Goal: Task Accomplishment & Management: Manage account settings

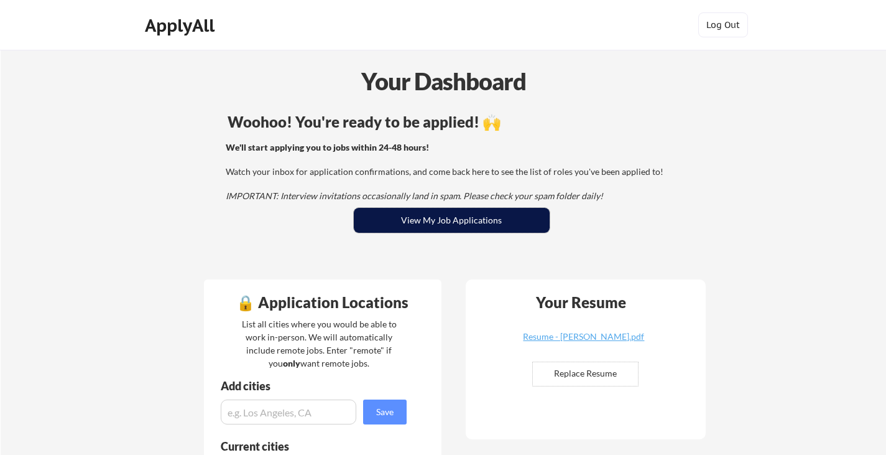
click at [515, 212] on button "View My Job Applications" at bounding box center [452, 220] width 196 height 25
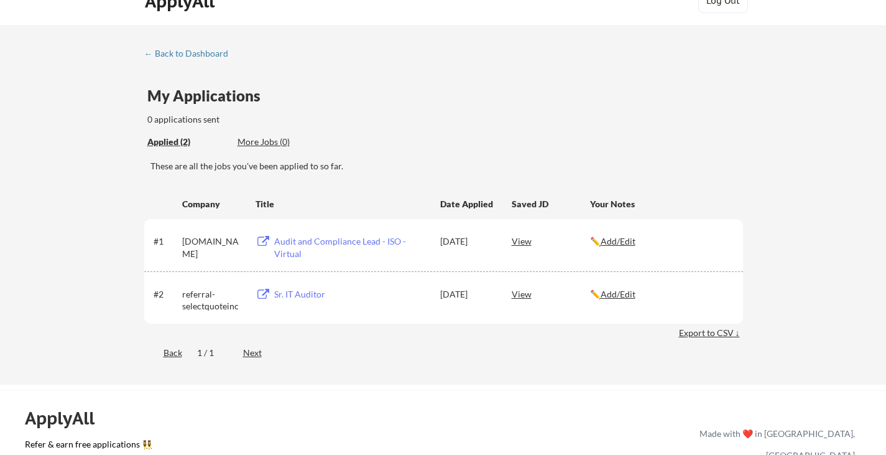
scroll to position [28, 0]
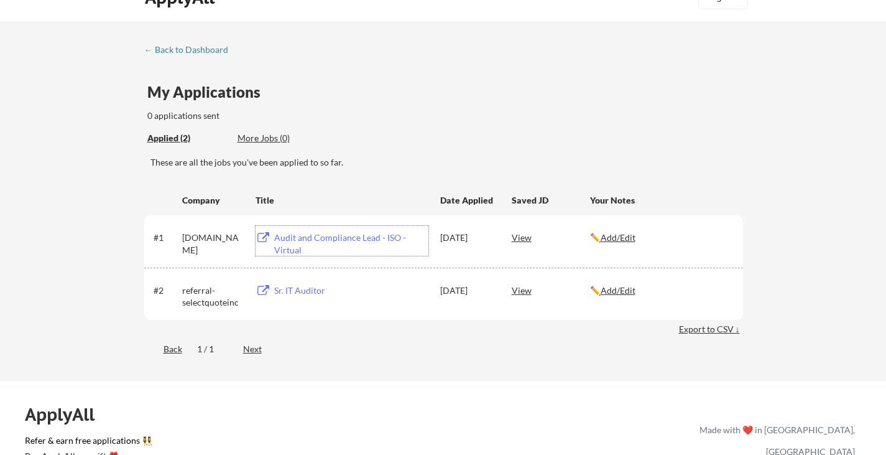
click at [299, 248] on div "Audit and Compliance Lead - ISO -Virtual" at bounding box center [351, 243] width 154 height 24
click at [294, 289] on div "Sr. IT Auditor" at bounding box center [351, 290] width 154 height 12
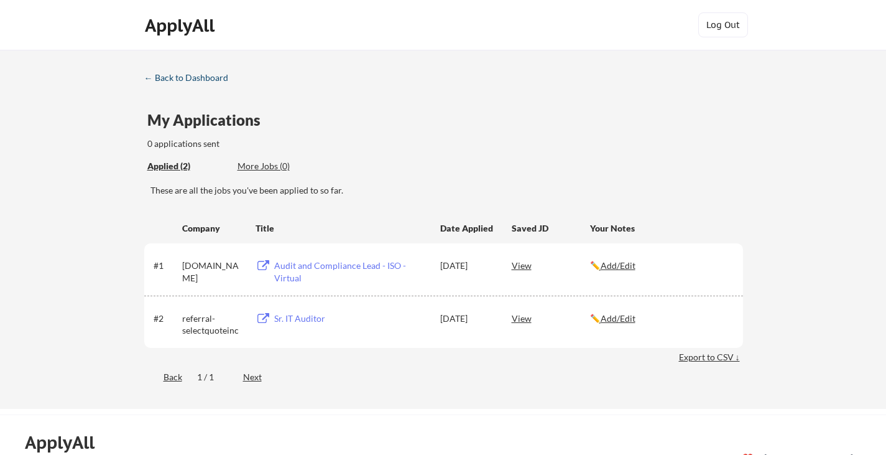
click at [203, 83] on link "← Back to Dashboard" at bounding box center [190, 79] width 93 height 12
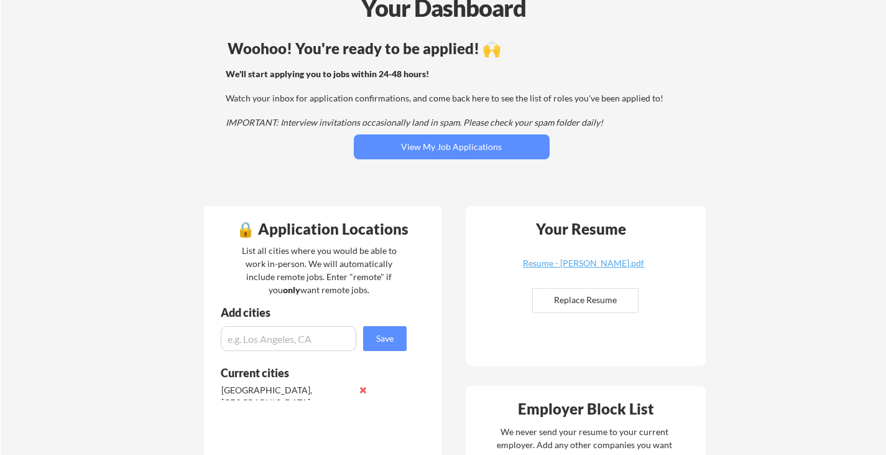
scroll to position [75, 0]
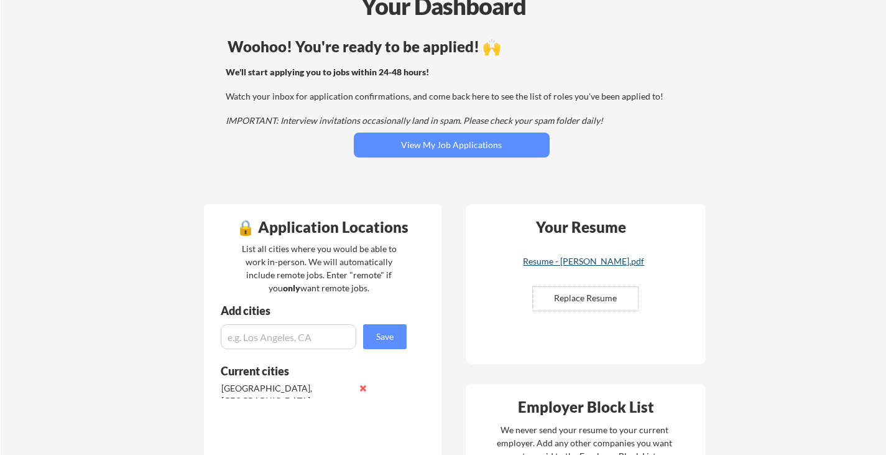
click at [537, 257] on div "Resume - [PERSON_NAME].pdf" at bounding box center [584, 261] width 148 height 9
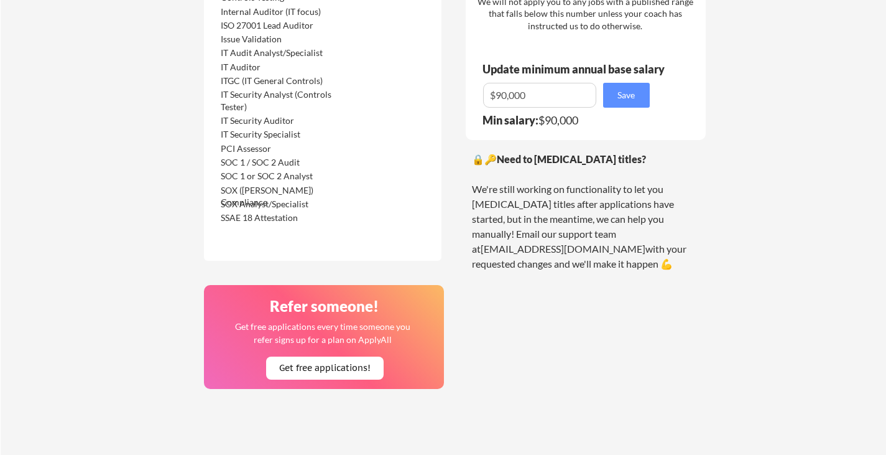
scroll to position [759, 0]
click at [303, 216] on div "SSAE 18 Attestation" at bounding box center [286, 218] width 131 height 12
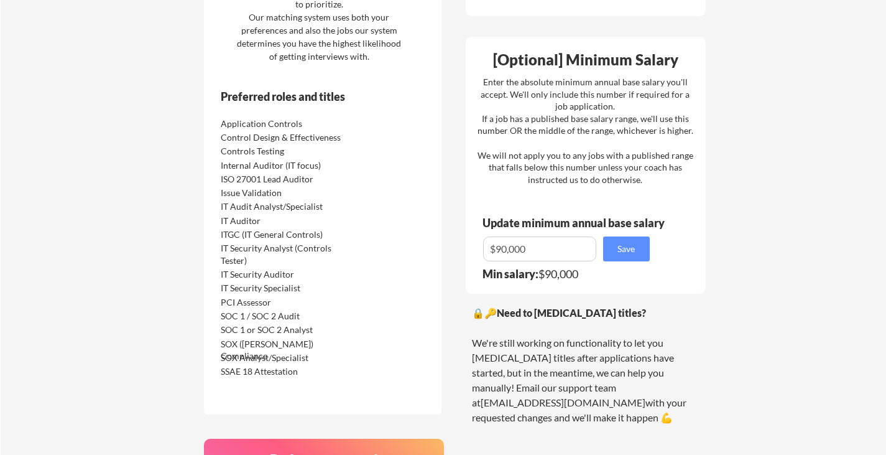
scroll to position [597, 0]
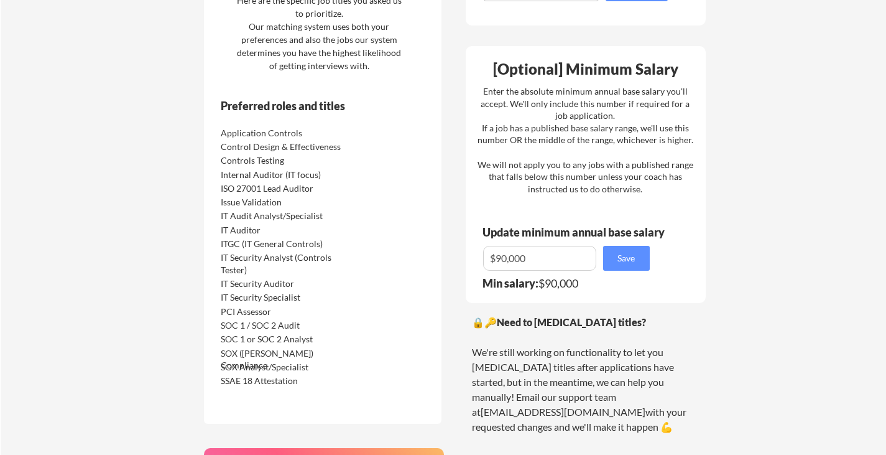
drag, startPoint x: 303, startPoint y: 216, endPoint x: 262, endPoint y: 220, distance: 41.2
click at [262, 220] on div "IT Audit Analyst/Specialist" at bounding box center [286, 216] width 131 height 12
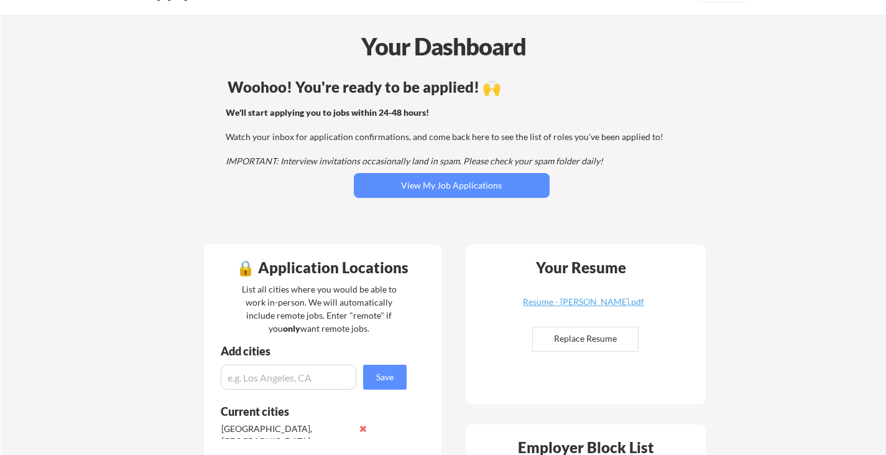
scroll to position [23, 0]
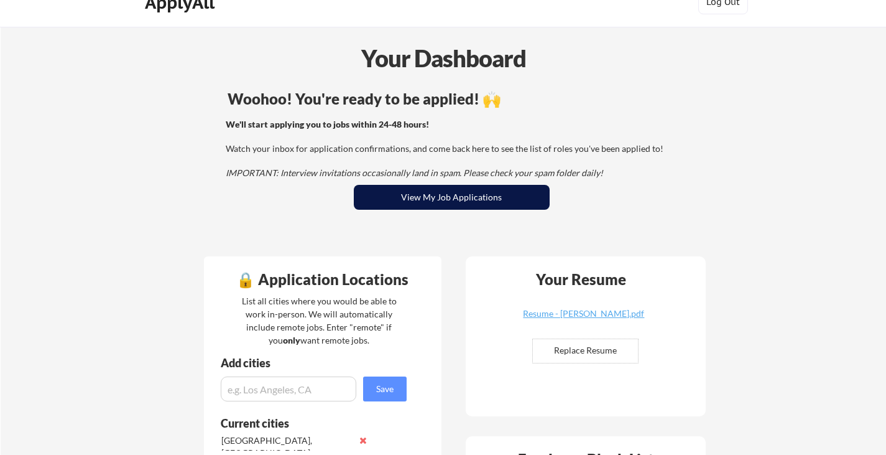
click at [434, 194] on button "View My Job Applications" at bounding box center [452, 197] width 196 height 25
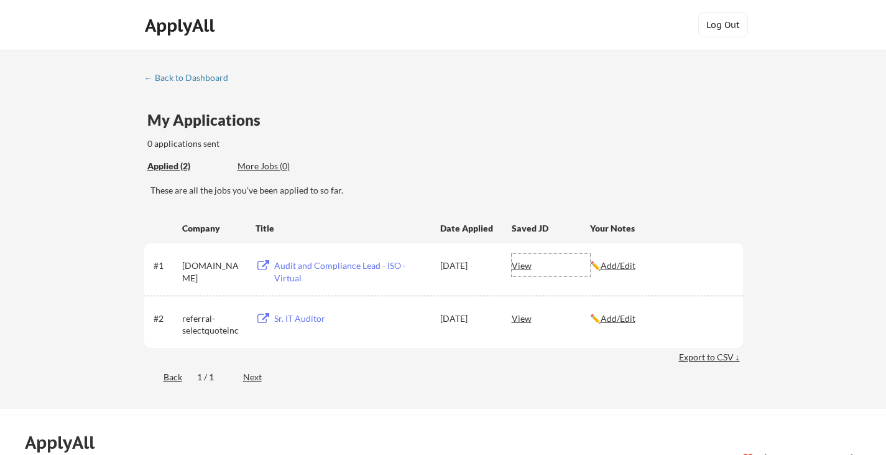
click at [532, 262] on div "View" at bounding box center [551, 265] width 78 height 22
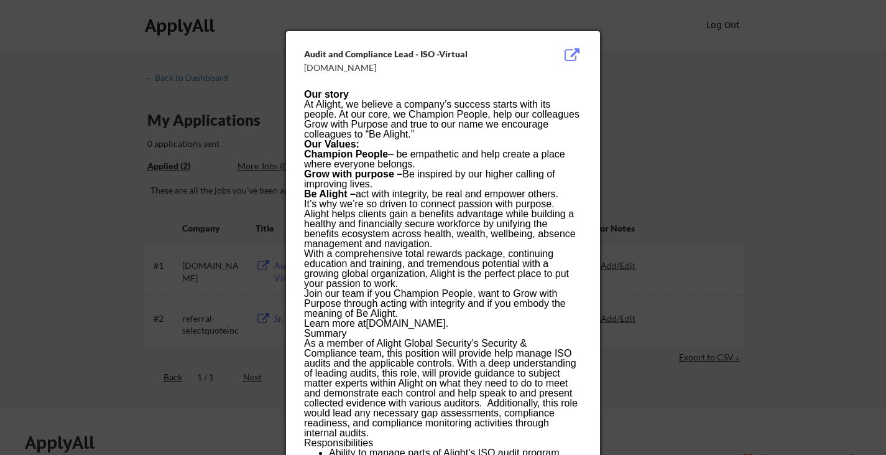
click at [636, 170] on div at bounding box center [443, 227] width 886 height 455
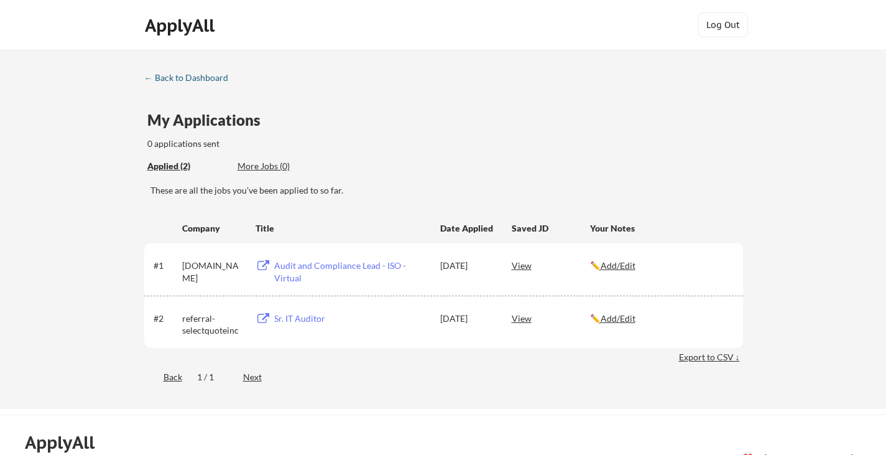
click at [160, 76] on div "← Back to Dashboard" at bounding box center [190, 77] width 93 height 9
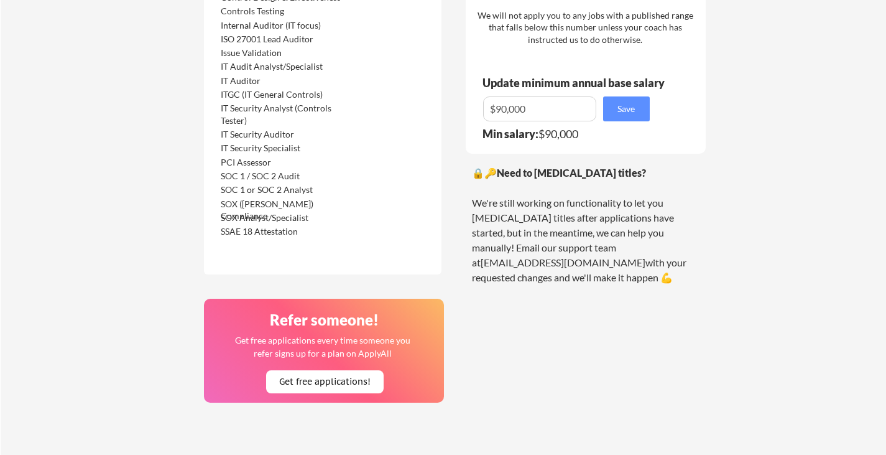
scroll to position [747, 0]
click at [548, 256] on link "[EMAIL_ADDRESS][DOMAIN_NAME]" at bounding box center [563, 262] width 165 height 12
drag, startPoint x: 628, startPoint y: 249, endPoint x: 544, endPoint y: 251, distance: 84.6
click at [544, 251] on div "🔒🔑 Need to change your job titles? We're still working on functionality to let …" at bounding box center [586, 224] width 228 height 119
copy link "[EMAIL_ADDRESS][DOMAIN_NAME]"
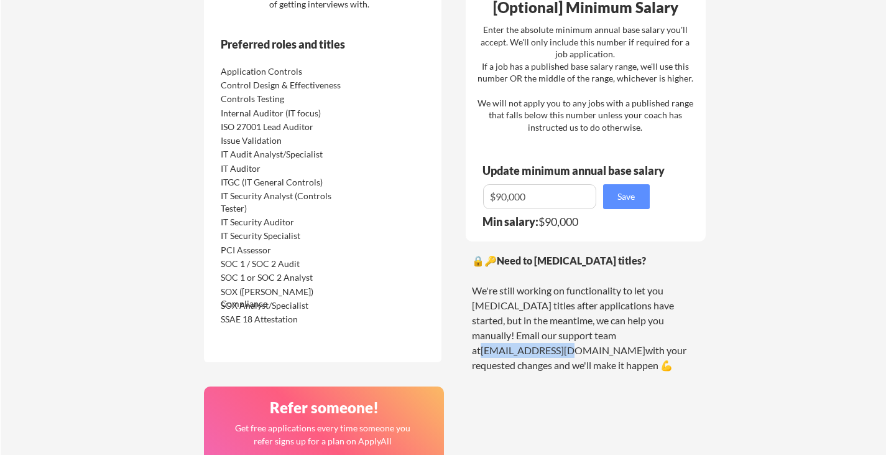
scroll to position [659, 0]
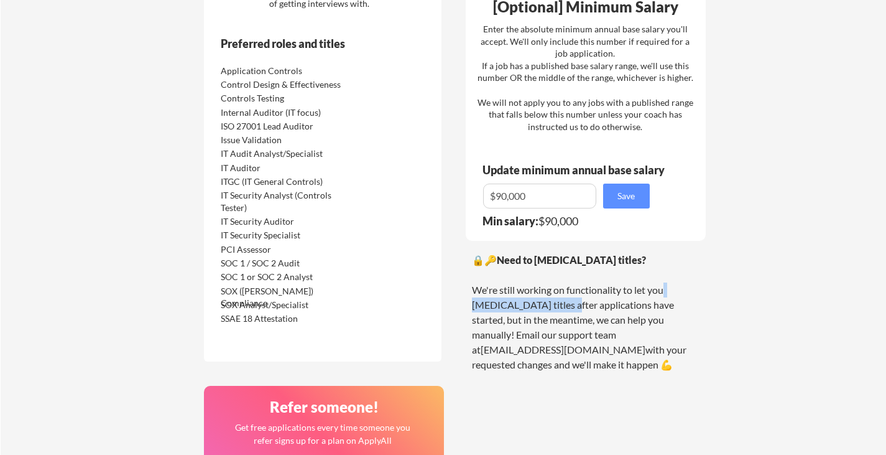
drag, startPoint x: 667, startPoint y: 292, endPoint x: 533, endPoint y: 308, distance: 134.8
click at [533, 308] on div "🔒🔑 Need to change your job titles? We're still working on functionality to let …" at bounding box center [586, 311] width 228 height 119
copy div "change your job titles"
click at [285, 307] on div "SOX Analyst/Specialist" at bounding box center [286, 305] width 131 height 12
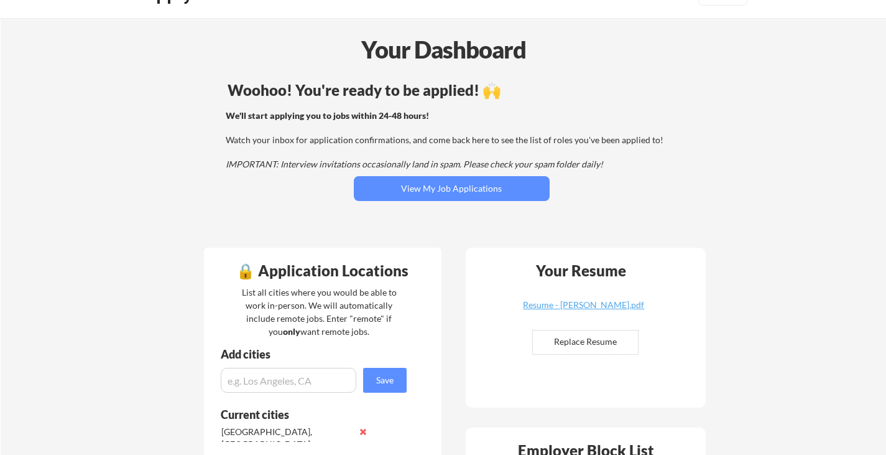
scroll to position [0, 0]
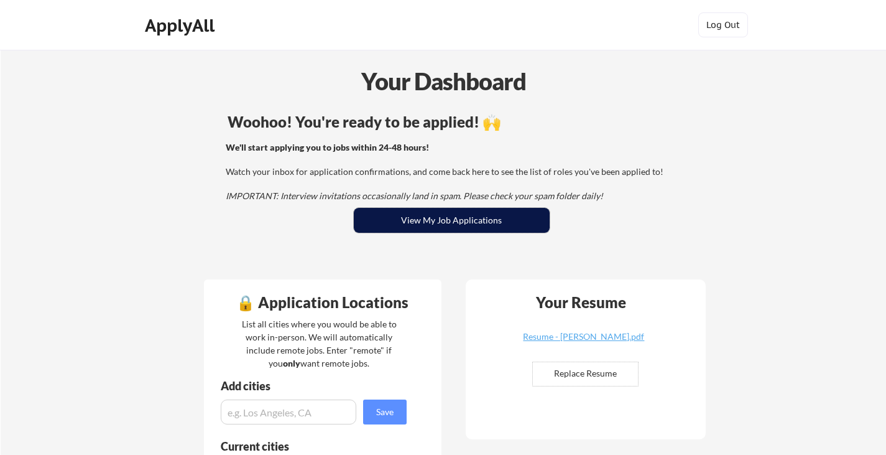
click at [445, 219] on button "View My Job Applications" at bounding box center [452, 220] width 196 height 25
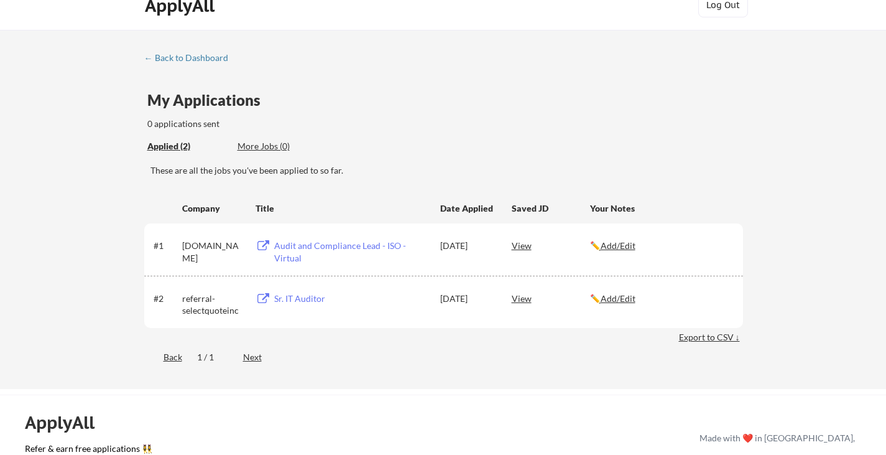
scroll to position [16, 0]
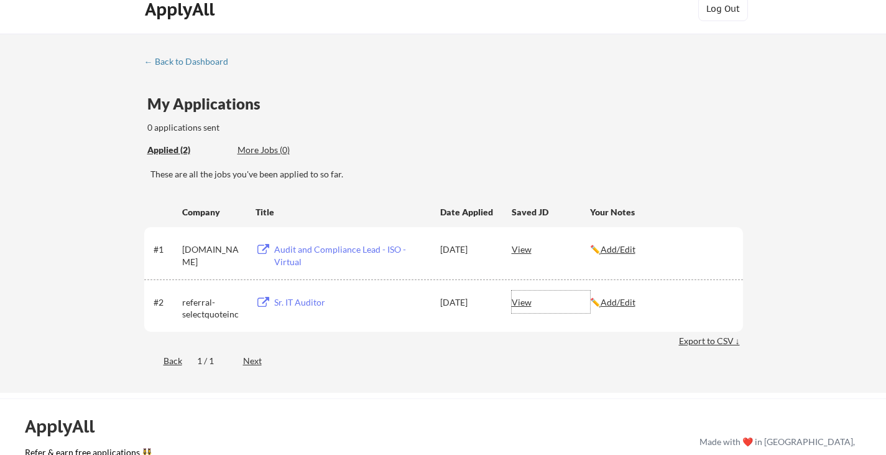
click at [517, 307] on div "View" at bounding box center [551, 301] width 78 height 22
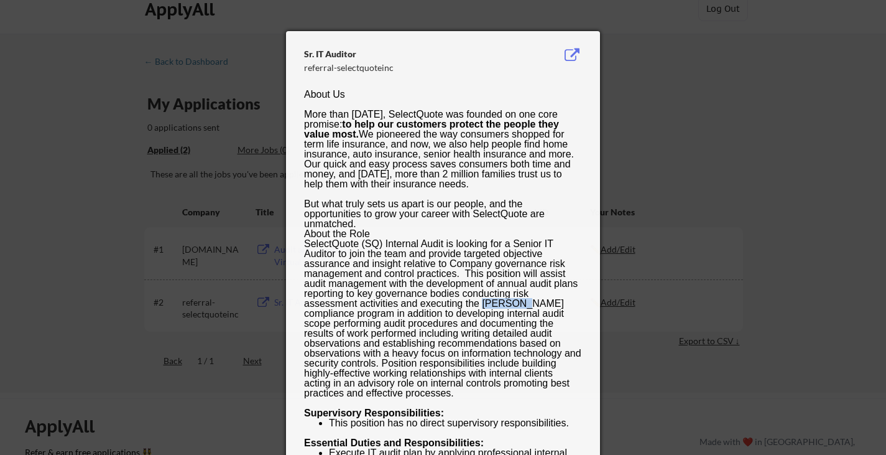
click at [517, 307] on p "SelectQuote (SQ) Internal Audit is looking for a Senior IT Auditor to join the …" at bounding box center [442, 318] width 277 height 159
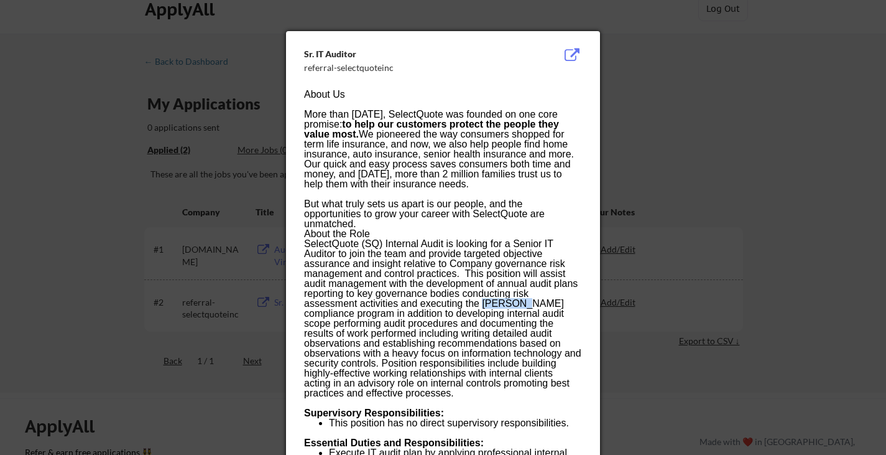
click at [517, 307] on p "SelectQuote (SQ) Internal Audit is looking for a Senior IT Auditor to join the …" at bounding box center [442, 318] width 277 height 159
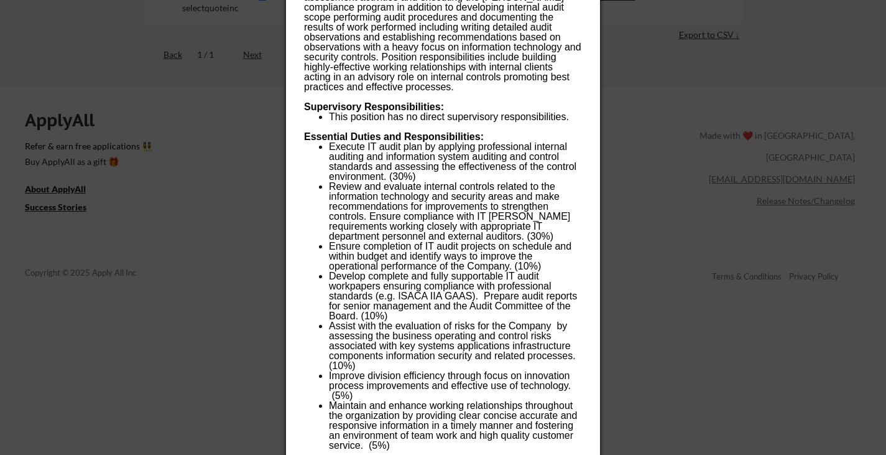
scroll to position [329, 0]
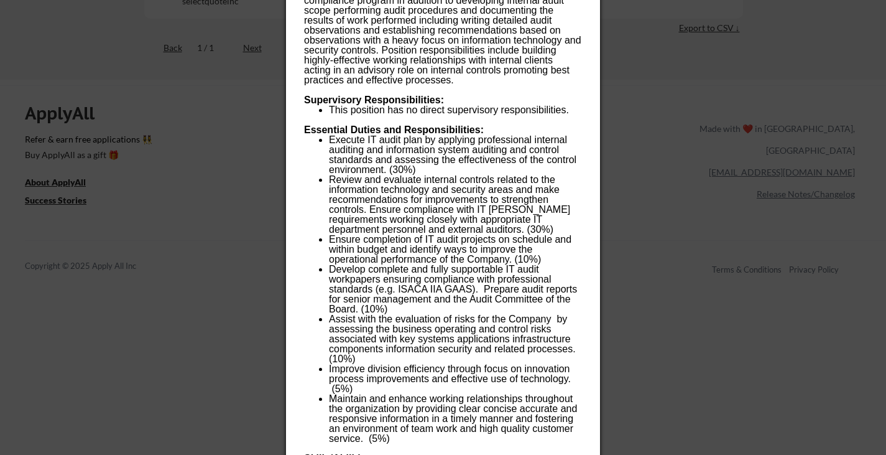
click at [626, 297] on div at bounding box center [443, 227] width 886 height 455
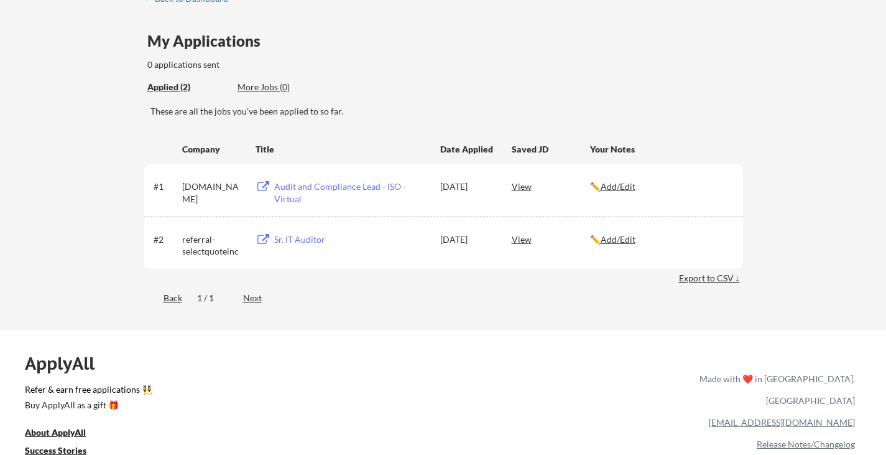
scroll to position [0, 0]
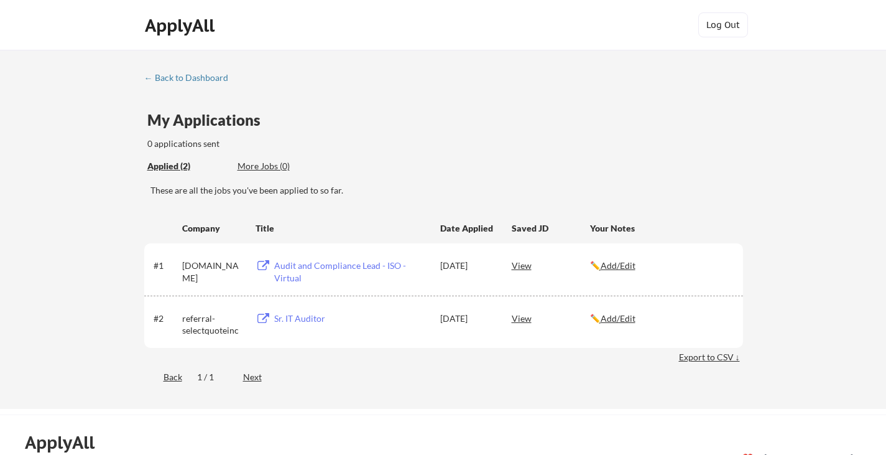
click at [521, 267] on div "View" at bounding box center [551, 265] width 78 height 22
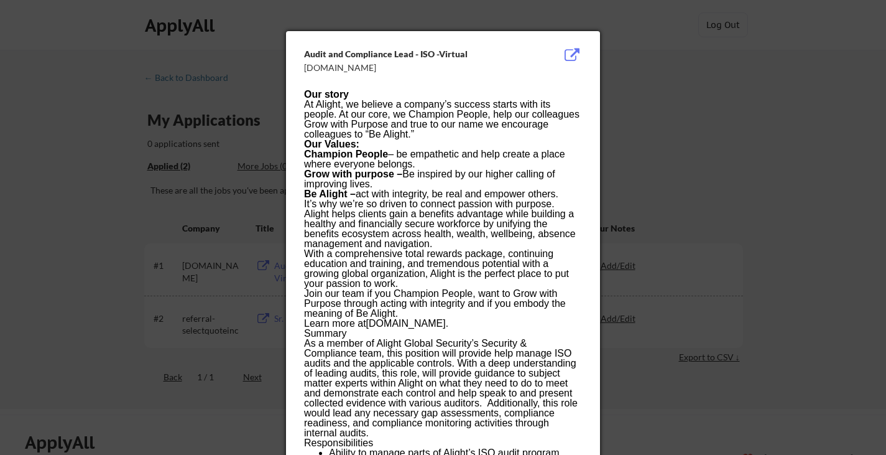
click at [648, 165] on div at bounding box center [443, 227] width 886 height 455
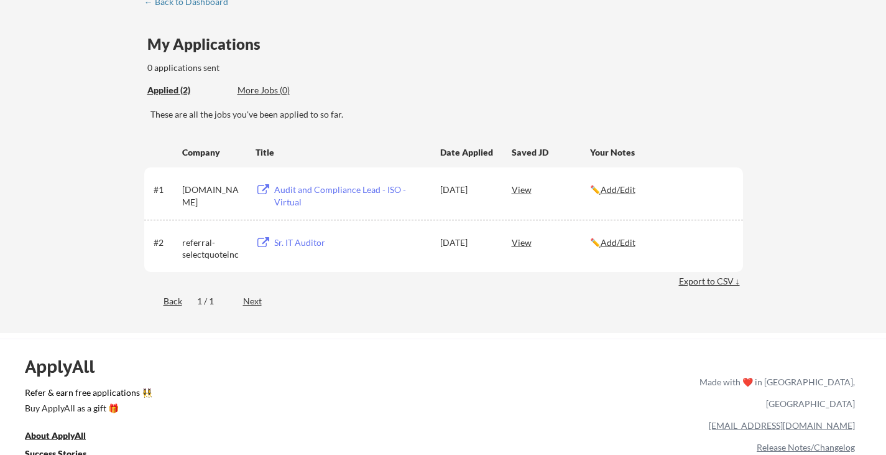
scroll to position [76, 0]
click at [620, 190] on u "Add/Edit" at bounding box center [618, 188] width 35 height 11
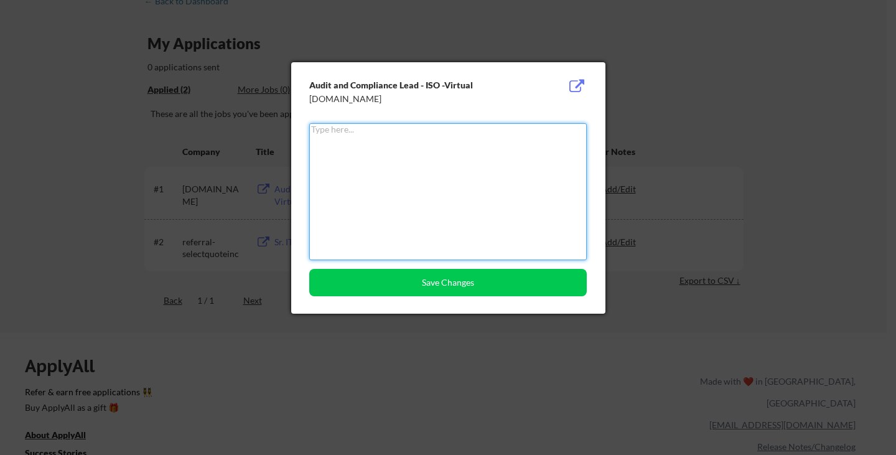
click at [539, 171] on textarea at bounding box center [447, 191] width 277 height 137
type textarea "Would like to resend my application for this job"
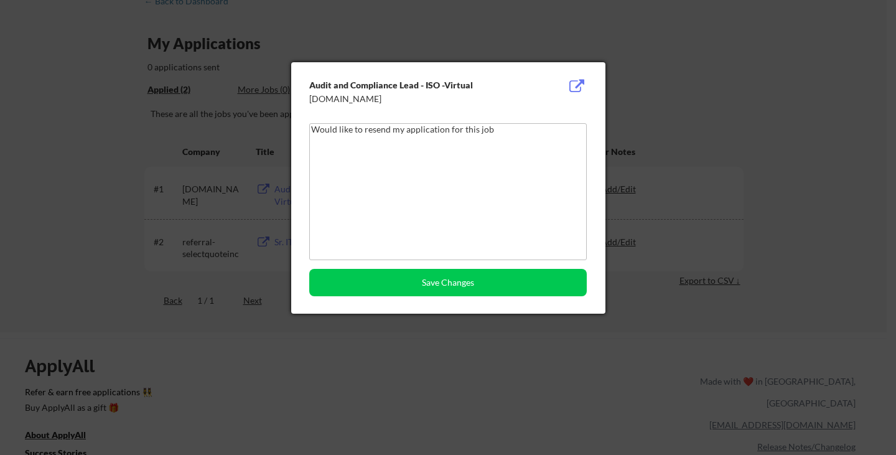
drag, startPoint x: 540, startPoint y: 83, endPoint x: 504, endPoint y: 163, distance: 87.4
click at [504, 163] on div "Audit and Compliance Lead - ISO -Virtual [DOMAIN_NAME] Would like to resend my …" at bounding box center [448, 187] width 314 height 251
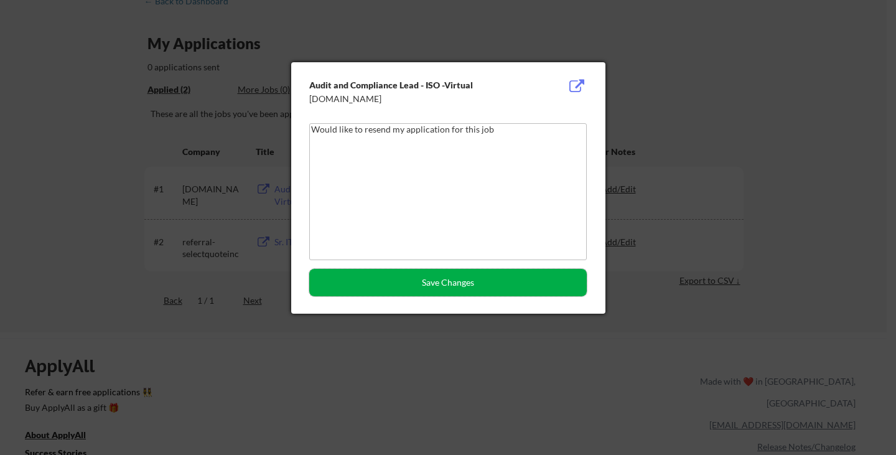
click at [474, 287] on button "Save Changes" at bounding box center [447, 282] width 277 height 27
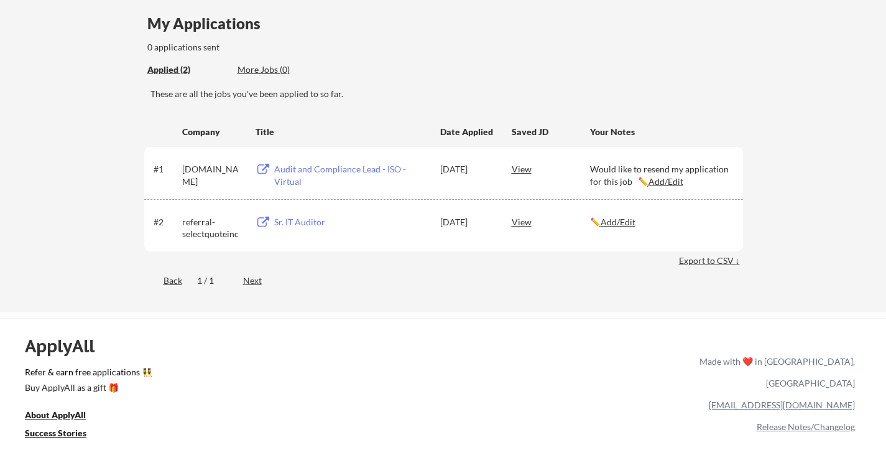
scroll to position [96, 0]
click at [375, 167] on div "Audit and Compliance Lead - ISO -Virtual" at bounding box center [351, 176] width 154 height 24
click at [324, 265] on div "Company Title Date Applied Saved JD Your Notes #1 [DOMAIN_NAME] Audit and Compl…" at bounding box center [443, 195] width 599 height 149
